Goal: Task Accomplishment & Management: Use online tool/utility

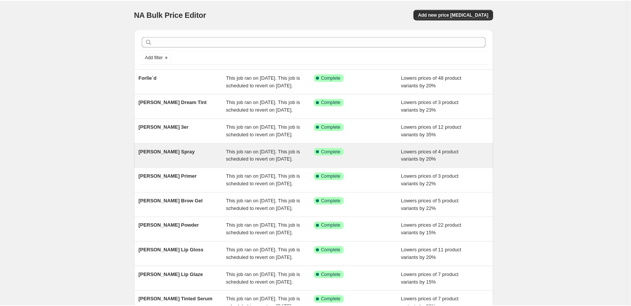
scroll to position [161, 0]
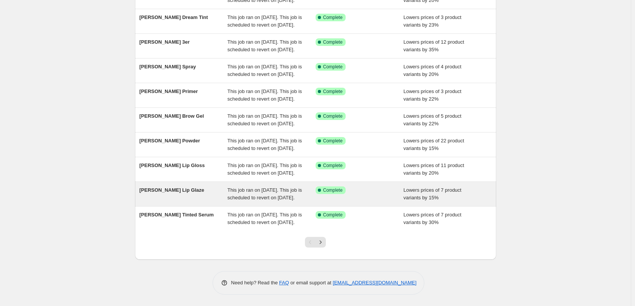
scroll to position [161, 0]
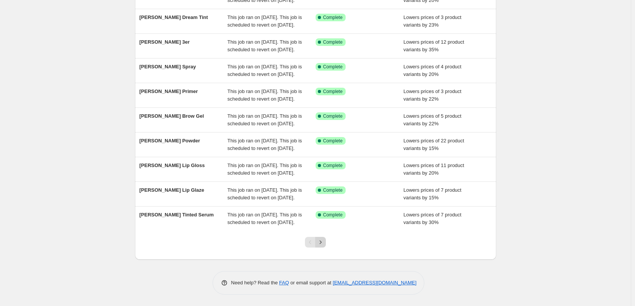
click at [326, 239] on button "Next" at bounding box center [320, 242] width 11 height 11
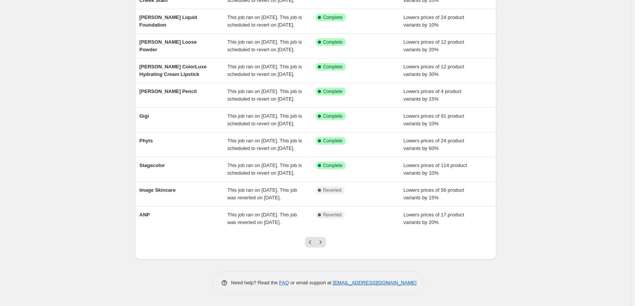
click at [326, 239] on button "Next" at bounding box center [320, 242] width 11 height 11
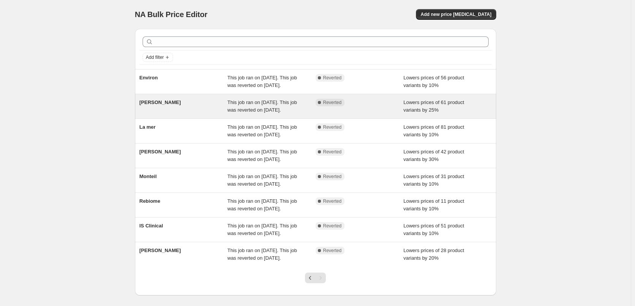
click at [160, 105] on span "Dr. Eckstein" at bounding box center [159, 103] width 41 height 6
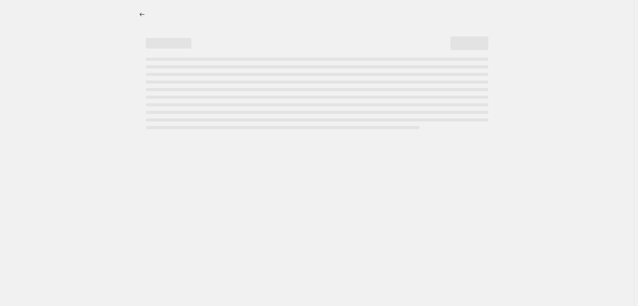
select select "percentage"
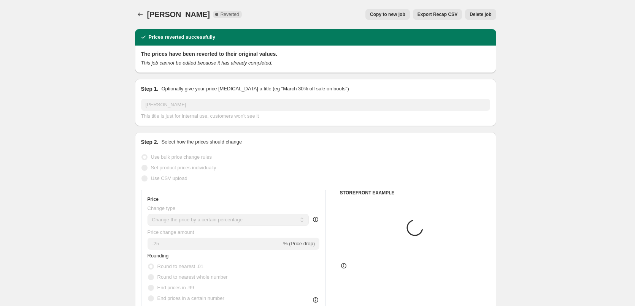
click at [429, 10] on button "Export Recap CSV" at bounding box center [437, 14] width 49 height 11
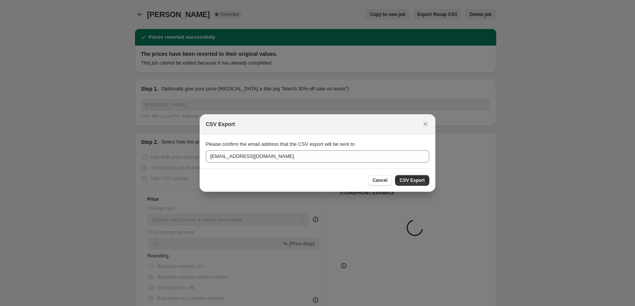
select select "vendor"
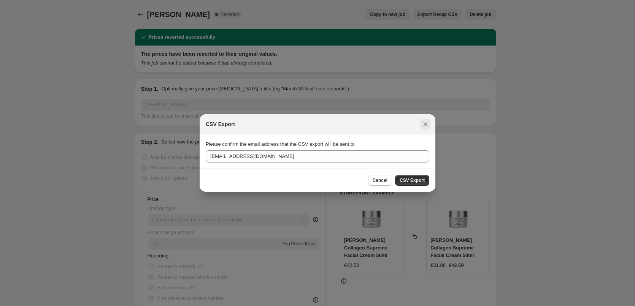
click at [426, 127] on icon "Close" at bounding box center [425, 124] width 8 height 8
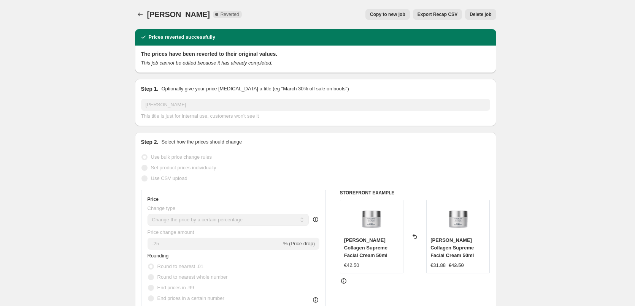
click at [382, 13] on span "Copy to new job" at bounding box center [387, 14] width 35 height 6
select select "percentage"
select select "vendor"
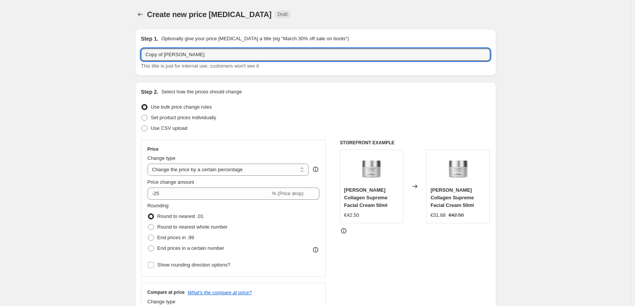
drag, startPoint x: 165, startPoint y: 56, endPoint x: 62, endPoint y: 59, distance: 103.8
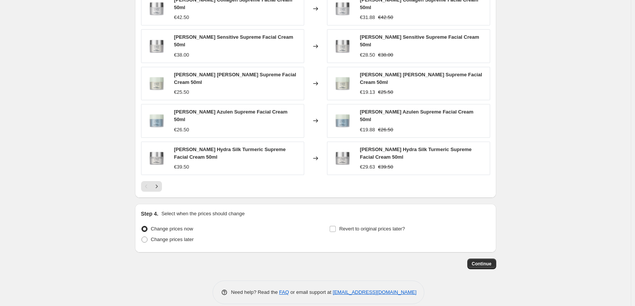
type input "Dr. Eckstein"
click at [359, 210] on div "Step 4. Select when the prices should change Change prices now Change prices la…" at bounding box center [315, 228] width 349 height 36
click at [360, 226] on span "Revert to original prices later?" at bounding box center [372, 229] width 66 height 6
click at [336, 226] on input "Revert to original prices later?" at bounding box center [332, 229] width 6 height 6
checkbox input "true"
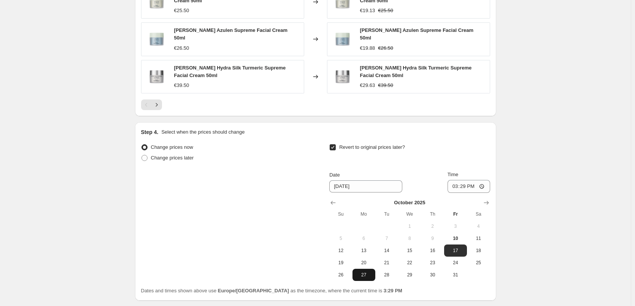
scroll to position [672, 0]
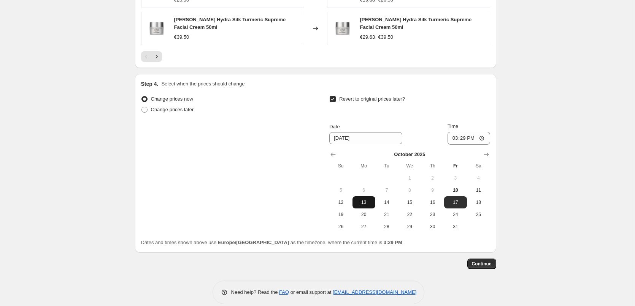
click at [374, 196] on tr "12 13 14 15 16 17 18" at bounding box center [409, 202] width 160 height 12
click at [372, 200] on span "13" at bounding box center [363, 203] width 17 height 6
type input "10/13/2025"
click at [452, 132] on input "15:29" at bounding box center [468, 138] width 43 height 13
type input "03:00"
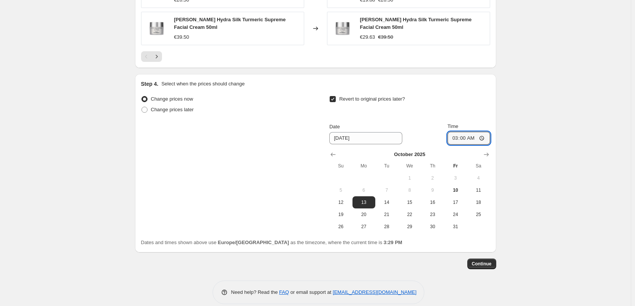
click at [486, 259] on button "Continue" at bounding box center [481, 264] width 29 height 11
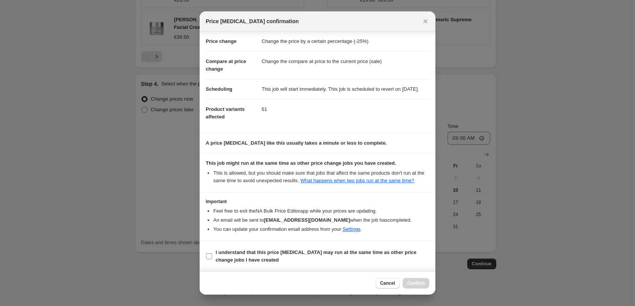
scroll to position [21, 0]
click at [236, 256] on span "I understand that this price change job may run at the same time as other price…" at bounding box center [322, 256] width 214 height 15
click at [212, 256] on input "I understand that this price change job may run at the same time as other price…" at bounding box center [209, 256] width 6 height 6
checkbox input "true"
click at [413, 284] on span "Confirm" at bounding box center [415, 283] width 17 height 6
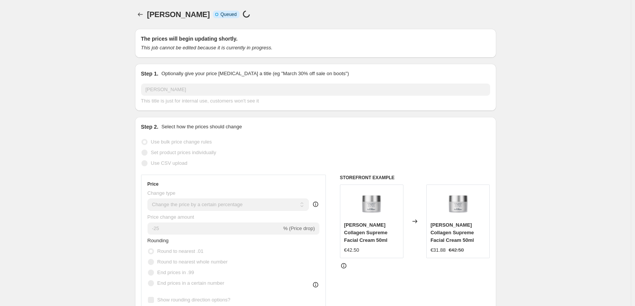
drag, startPoint x: 131, startPoint y: 2, endPoint x: 136, endPoint y: 15, distance: 13.8
click at [138, 18] on button "Price change jobs" at bounding box center [140, 14] width 11 height 11
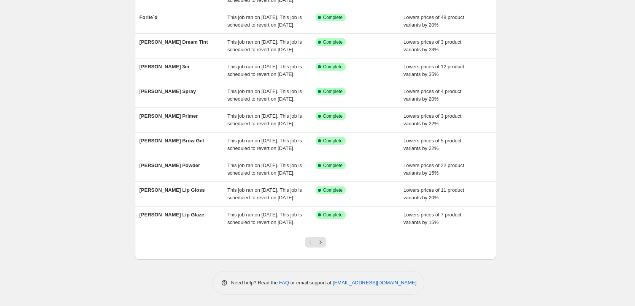
scroll to position [161, 0]
click at [324, 242] on icon "Next" at bounding box center [321, 243] width 8 height 8
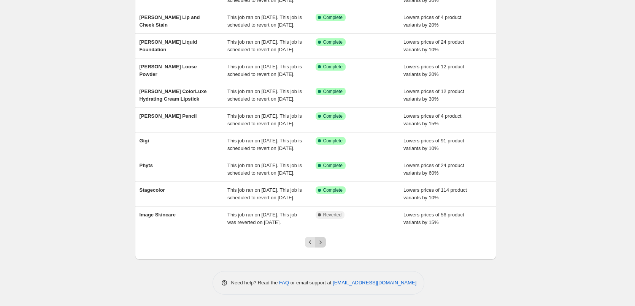
click at [321, 239] on button "Next" at bounding box center [320, 242] width 11 height 11
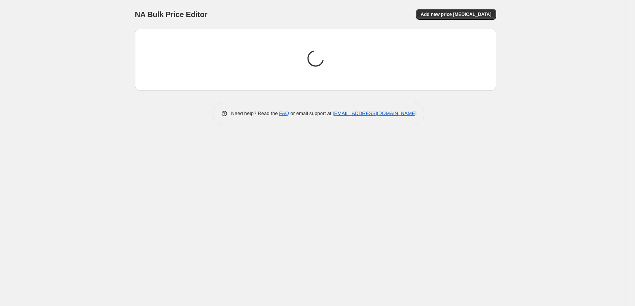
scroll to position [0, 0]
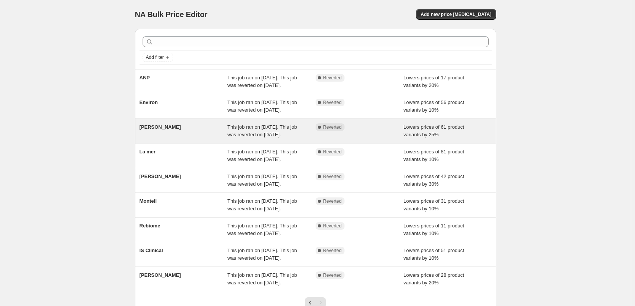
click at [154, 130] on span "Dr. Eckstein" at bounding box center [159, 127] width 41 height 6
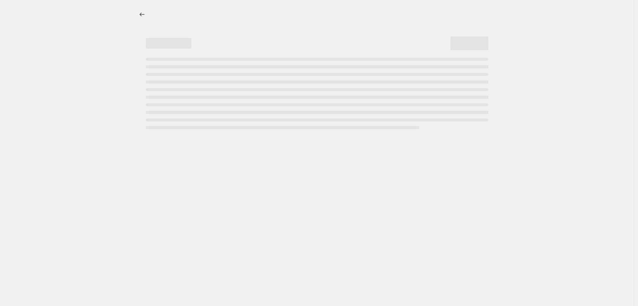
select select "percentage"
select select "vendor"
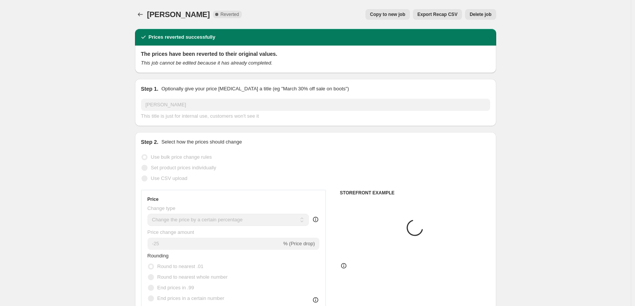
click at [483, 13] on span "Delete job" at bounding box center [480, 14] width 22 height 6
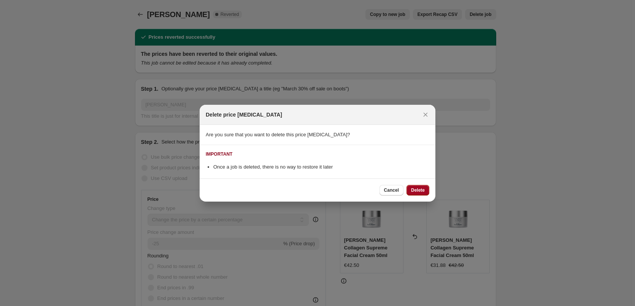
click at [420, 186] on button "Delete" at bounding box center [417, 190] width 23 height 11
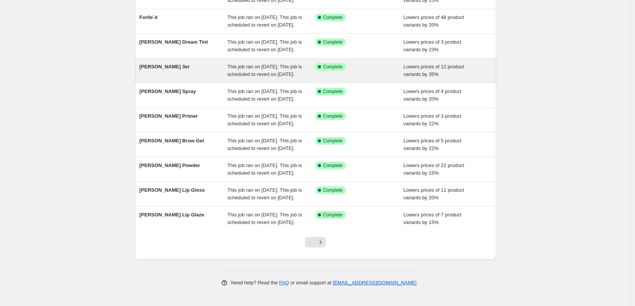
scroll to position [161, 0]
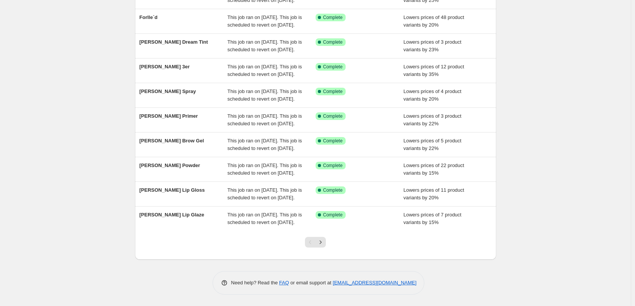
drag, startPoint x: 329, startPoint y: 246, endPoint x: 325, endPoint y: 245, distance: 5.2
click at [329, 246] on div at bounding box center [315, 245] width 31 height 29
click at [324, 245] on icon "Next" at bounding box center [321, 243] width 8 height 8
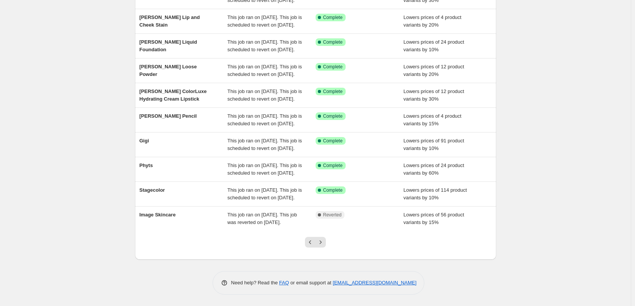
scroll to position [0, 0]
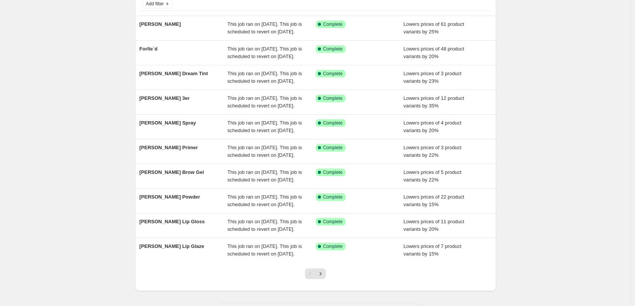
scroll to position [161, 0]
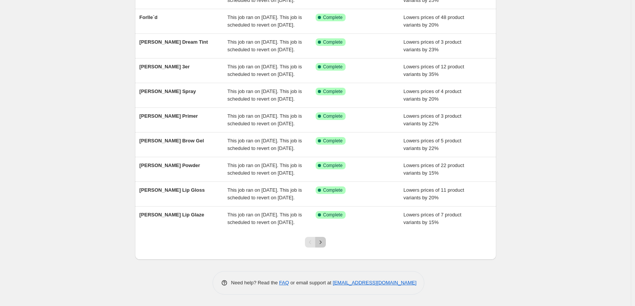
click at [318, 244] on button "Next" at bounding box center [320, 242] width 11 height 11
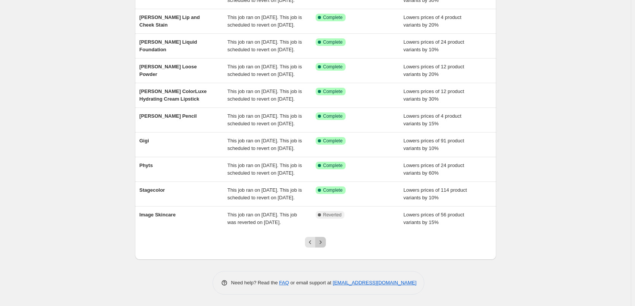
click at [324, 241] on icon "Next" at bounding box center [321, 243] width 8 height 8
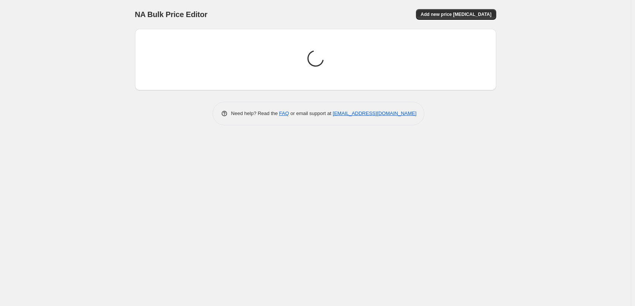
scroll to position [0, 0]
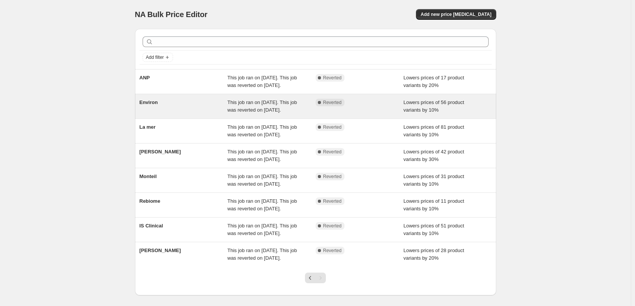
click at [152, 105] on span "Environ" at bounding box center [148, 103] width 18 height 6
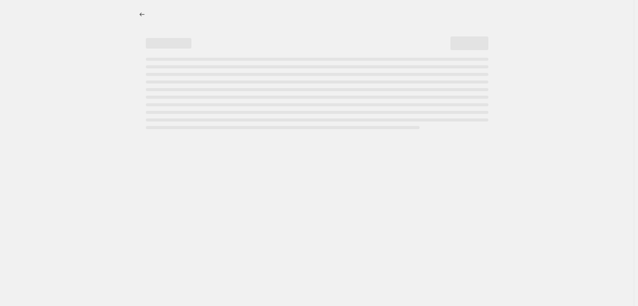
select select "percentage"
select select "vendor"
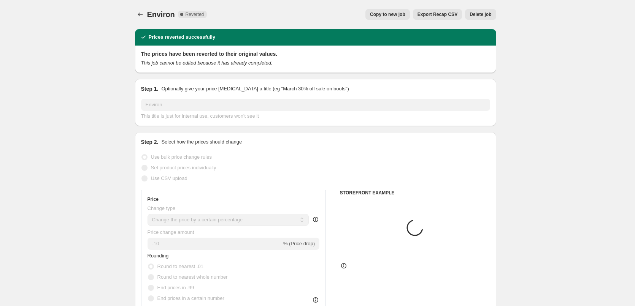
click at [415, 16] on div "Copy to new job Export Recap CSV Delete job" at bounding box center [354, 14] width 283 height 11
click at [410, 13] on button "Copy to new job" at bounding box center [387, 14] width 44 height 11
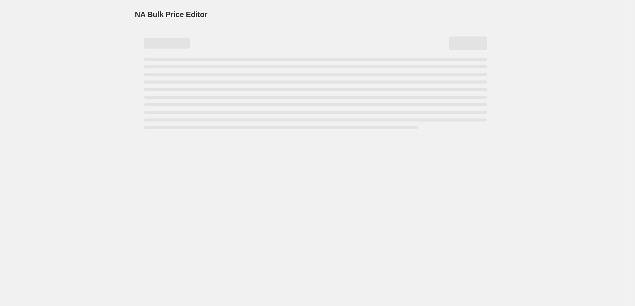
select select "percentage"
select select "vendor"
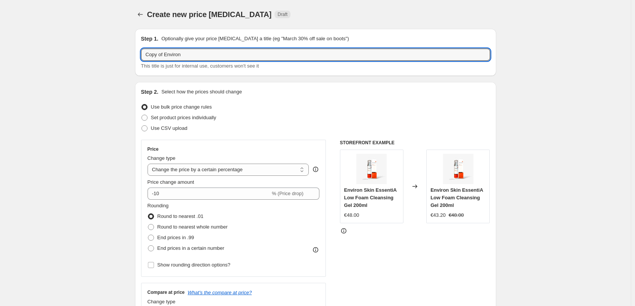
drag, startPoint x: 166, startPoint y: 55, endPoint x: 126, endPoint y: 54, distance: 39.9
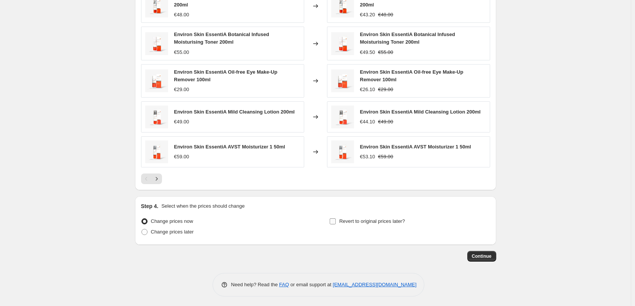
type input "Environ"
click at [355, 222] on span "Revert to original prices later?" at bounding box center [372, 222] width 66 height 6
click at [336, 222] on input "Revert to original prices later?" at bounding box center [332, 222] width 6 height 6
checkbox input "true"
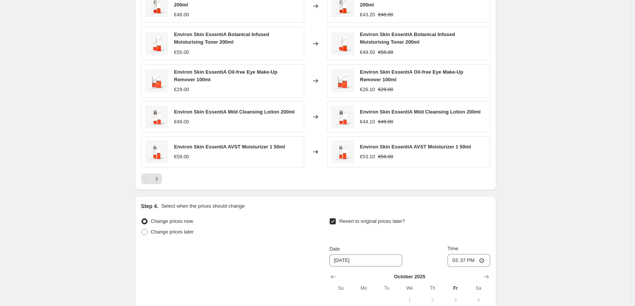
scroll to position [674, 0]
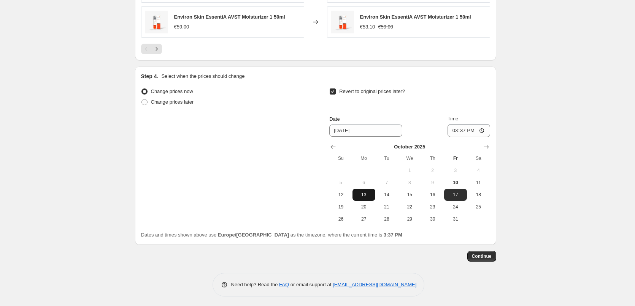
click at [369, 192] on span "13" at bounding box center [363, 195] width 17 height 6
type input "10/13/2025"
click at [456, 127] on input "15:37" at bounding box center [468, 130] width 43 height 13
type input "03:00"
click at [485, 251] on button "Continue" at bounding box center [481, 256] width 29 height 11
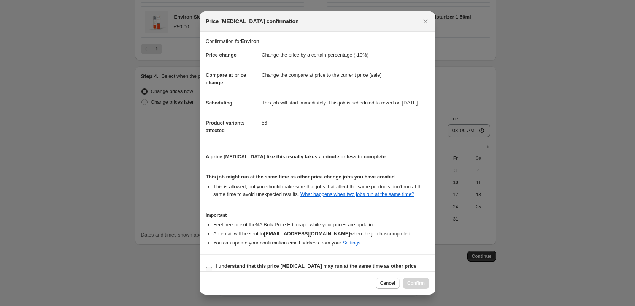
scroll to position [21, 0]
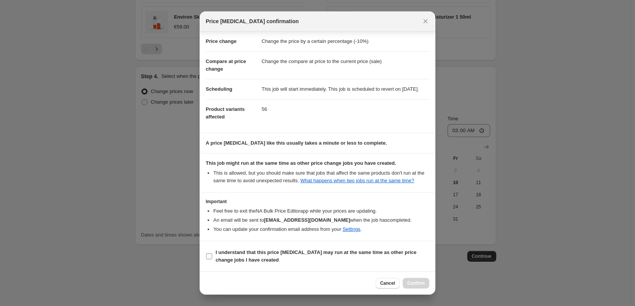
click at [241, 258] on b "I understand that this price change job may run at the same time as other price…" at bounding box center [315, 256] width 201 height 13
click at [212, 258] on input "I understand that this price change job may run at the same time as other price…" at bounding box center [209, 256] width 6 height 6
checkbox input "true"
click at [419, 284] on span "Confirm" at bounding box center [415, 283] width 17 height 6
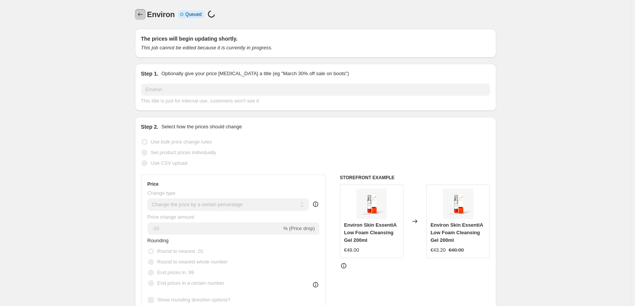
click at [137, 12] on button "Price change jobs" at bounding box center [140, 14] width 11 height 11
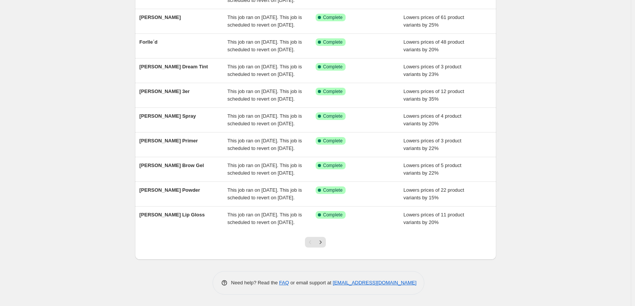
scroll to position [161, 0]
click at [324, 245] on icon "Next" at bounding box center [321, 243] width 8 height 8
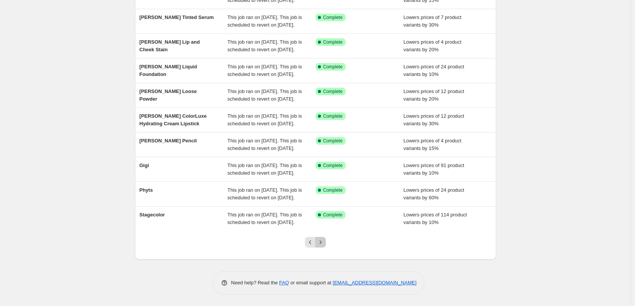
click at [324, 245] on icon "Next" at bounding box center [321, 243] width 8 height 8
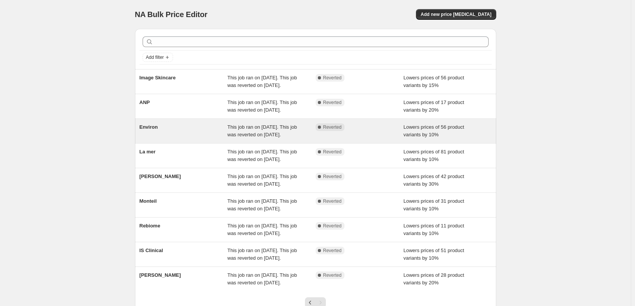
click at [171, 139] on div "Environ" at bounding box center [183, 131] width 88 height 15
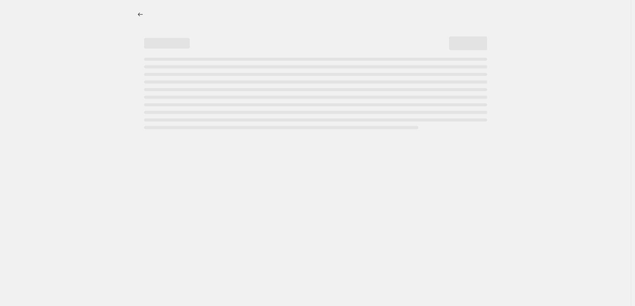
select select "percentage"
select select "vendor"
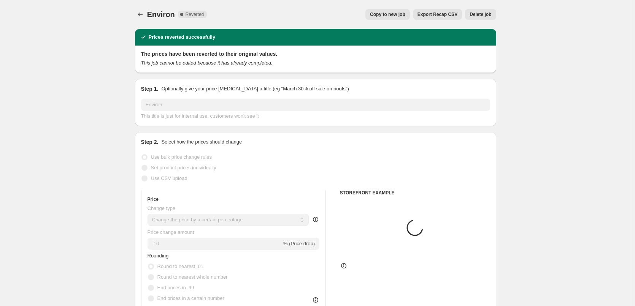
click at [480, 17] on button "Delete job" at bounding box center [480, 14] width 31 height 11
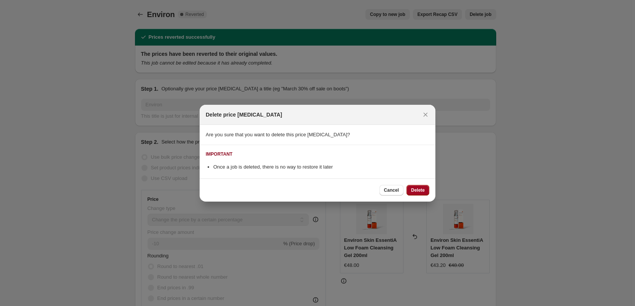
click at [414, 191] on span "Delete" at bounding box center [418, 190] width 14 height 6
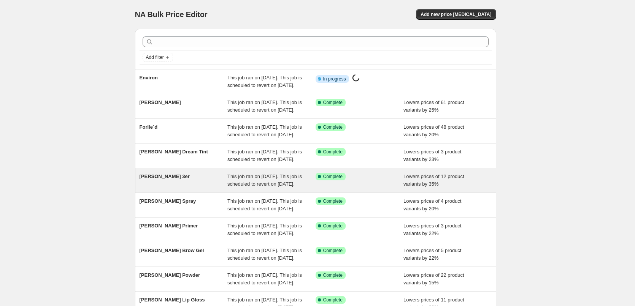
scroll to position [161, 0]
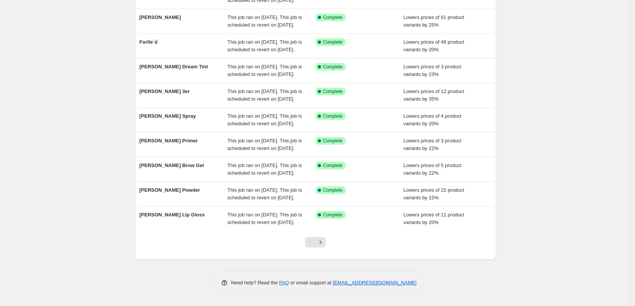
click at [330, 244] on div at bounding box center [315, 245] width 31 height 29
click at [328, 245] on div at bounding box center [315, 245] width 31 height 29
click at [326, 245] on button "Next" at bounding box center [320, 242] width 11 height 11
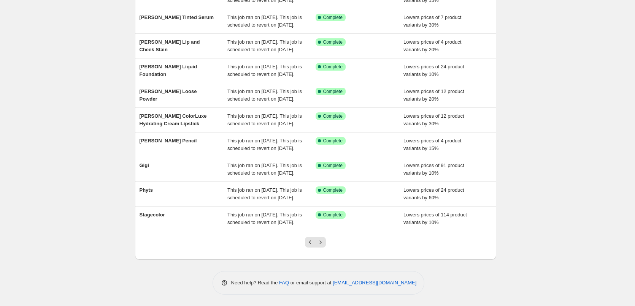
click at [326, 245] on button "Next" at bounding box center [320, 242] width 11 height 11
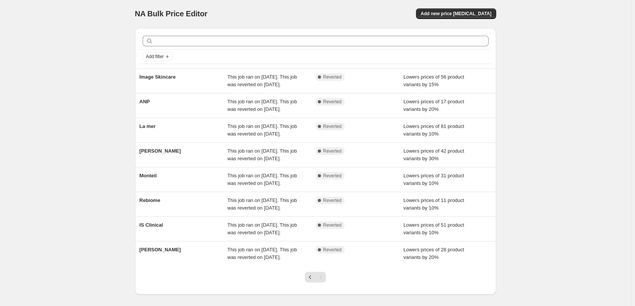
scroll to position [0, 0]
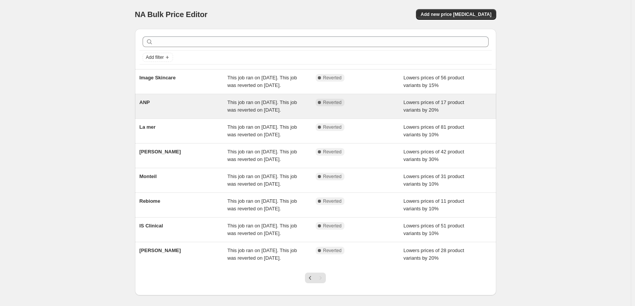
click at [157, 108] on div "ANP" at bounding box center [183, 106] width 88 height 15
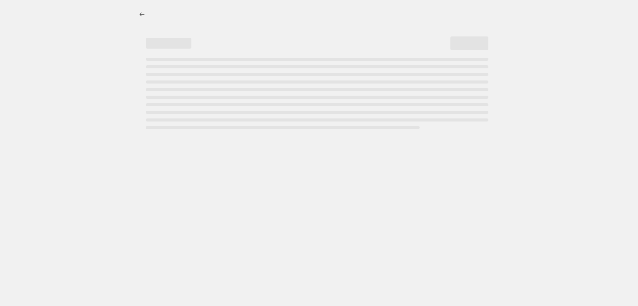
click at [397, 17] on div at bounding box center [317, 14] width 361 height 11
select select "percentage"
select select "vendor"
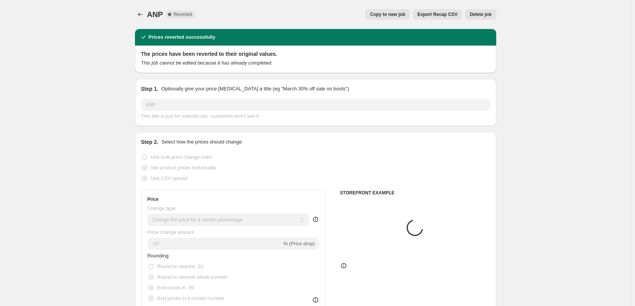
click at [393, 14] on span "Copy to new job" at bounding box center [387, 14] width 35 height 6
select select "percentage"
select select "vendor"
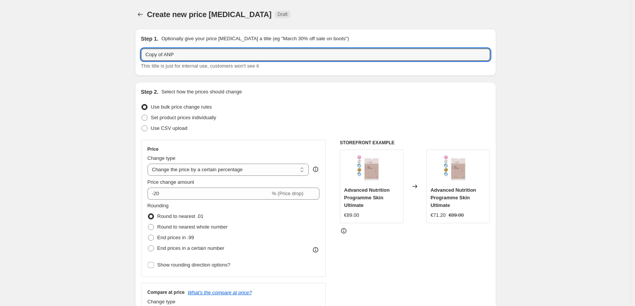
drag, startPoint x: 166, startPoint y: 54, endPoint x: 139, endPoint y: 55, distance: 26.6
click at [139, 55] on div "Step 1. Optionally give your price change job a title (eg "March 30% off sale o…" at bounding box center [315, 52] width 361 height 47
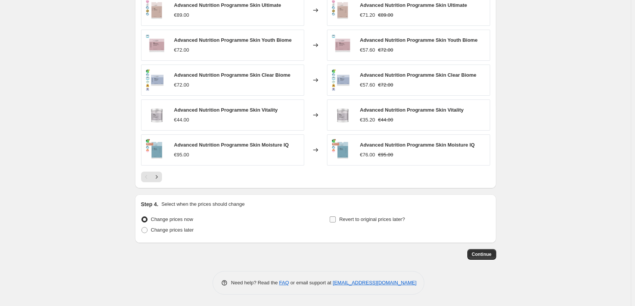
type input "ANP"
click at [373, 217] on span "Revert to original prices later?" at bounding box center [372, 220] width 66 height 6
click at [336, 217] on input "Revert to original prices later?" at bounding box center [332, 220] width 6 height 6
checkbox input "true"
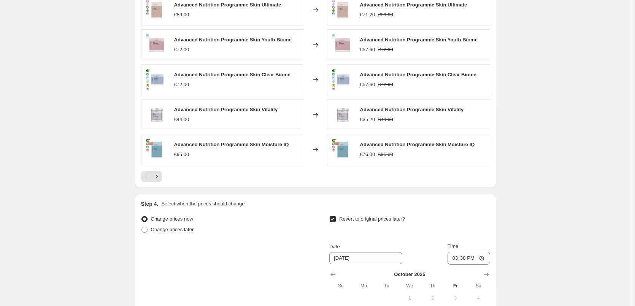
scroll to position [669, 0]
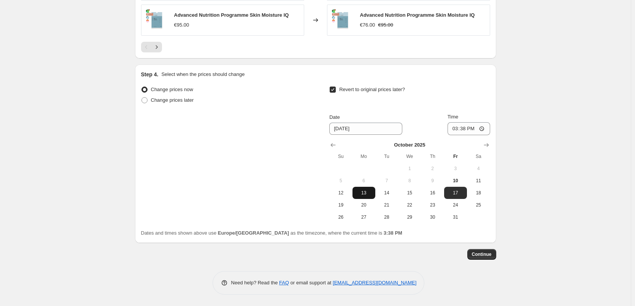
click at [369, 197] on button "13" at bounding box center [363, 193] width 23 height 12
type input "10/13/2025"
click at [452, 128] on input "15:38" at bounding box center [468, 128] width 43 height 13
type input "03:00"
click at [483, 258] on button "Continue" at bounding box center [481, 254] width 29 height 11
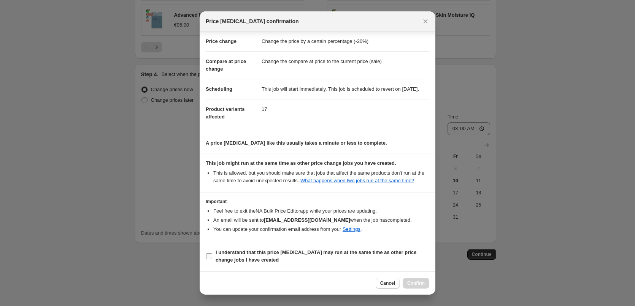
scroll to position [21, 0]
click at [242, 247] on label "I understand that this price change job may run at the same time as other price…" at bounding box center [317, 256] width 223 height 18
click at [212, 253] on input "I understand that this price change job may run at the same time as other price…" at bounding box center [209, 256] width 6 height 6
checkbox input "true"
click at [410, 284] on span "Confirm" at bounding box center [415, 283] width 17 height 6
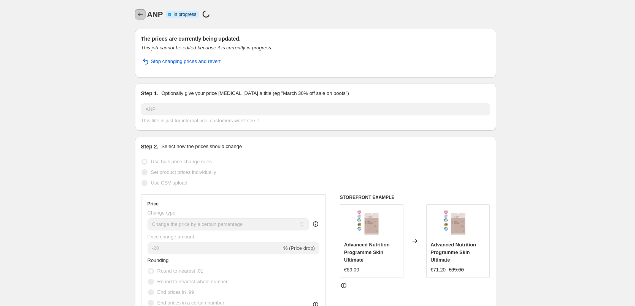
click at [144, 11] on icon "Price change jobs" at bounding box center [140, 15] width 8 height 8
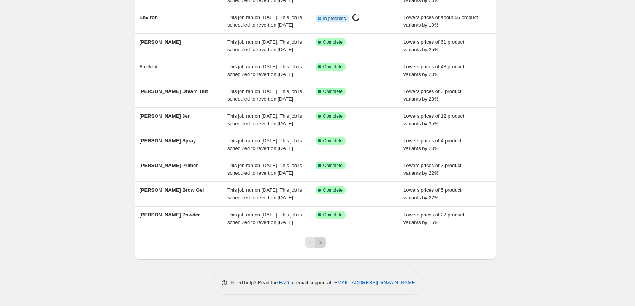
click at [322, 245] on icon "Next" at bounding box center [321, 243] width 8 height 8
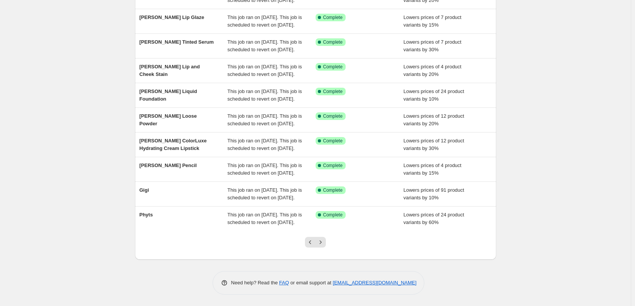
click at [322, 245] on icon "Next" at bounding box center [321, 243] width 8 height 8
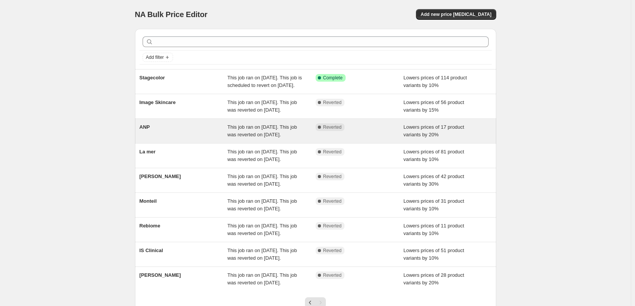
click at [165, 139] on div "ANP" at bounding box center [183, 131] width 88 height 15
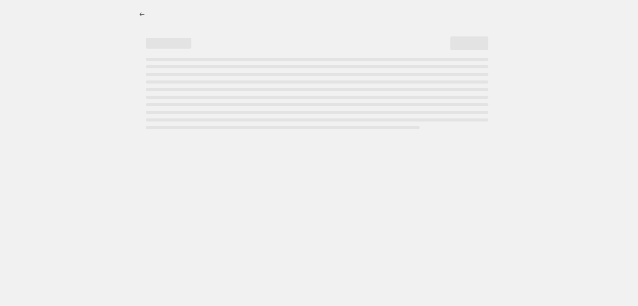
select select "percentage"
select select "vendor"
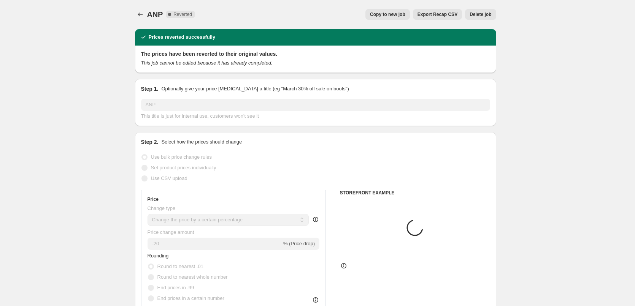
click at [481, 15] on span "Delete job" at bounding box center [480, 14] width 22 height 6
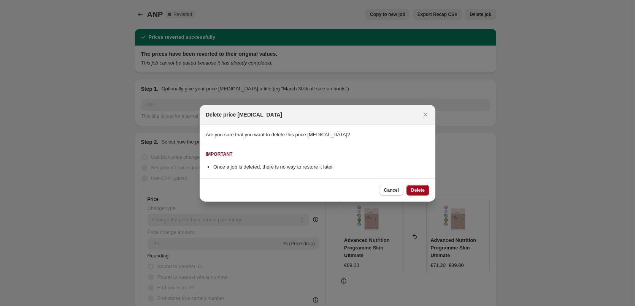
click at [419, 190] on span "Delete" at bounding box center [418, 190] width 14 height 6
